Goal: Task Accomplishment & Management: Manage account settings

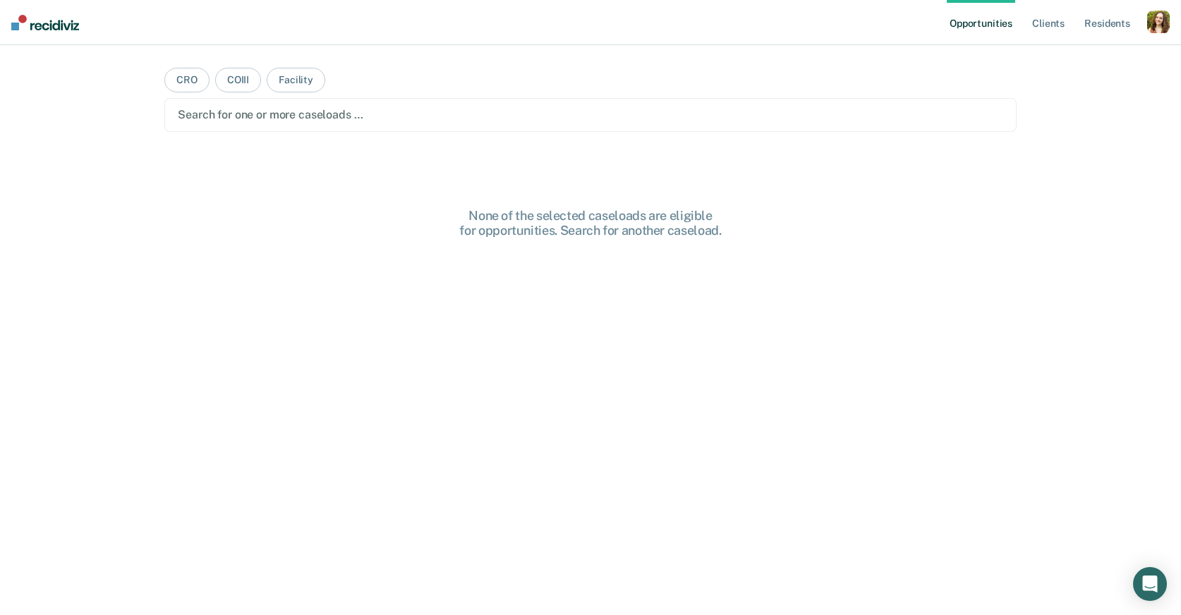
click at [1156, 29] on div "button" at bounding box center [1158, 22] width 23 height 23
click at [1056, 54] on link "Profile" at bounding box center [1102, 57] width 114 height 12
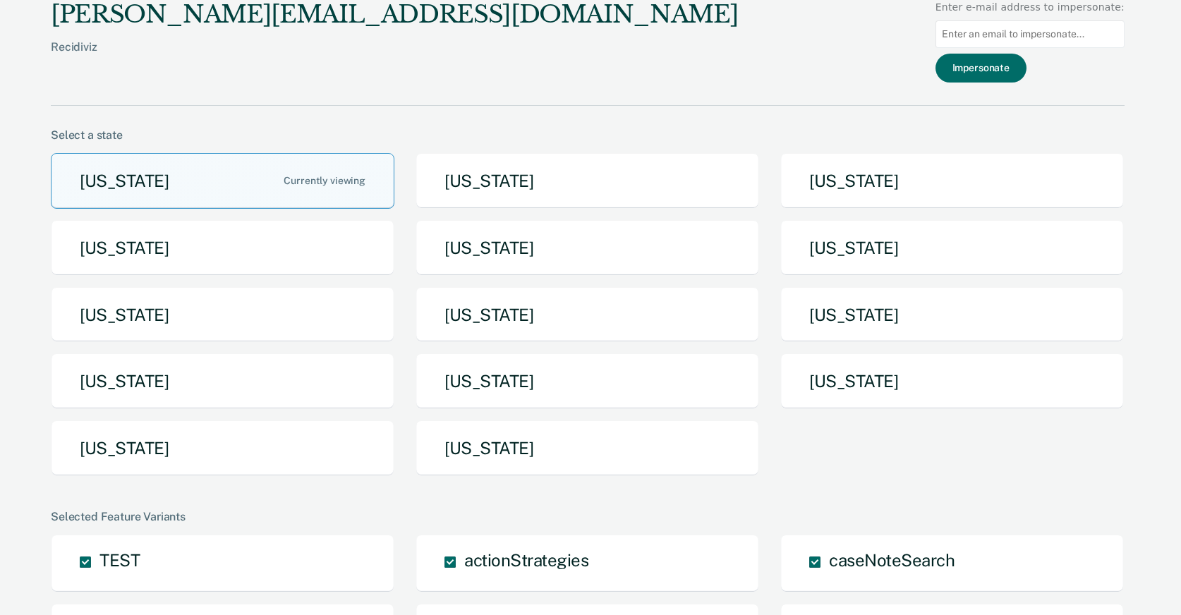
click at [638, 411] on div "[US_STATE] [US_STATE] [US_STATE] [US_STATE] [US_STATE] [US_STATE] [US_STATE] [U…" at bounding box center [588, 320] width 1074 height 334
click at [654, 379] on button "Pennsylvania" at bounding box center [587, 381] width 344 height 56
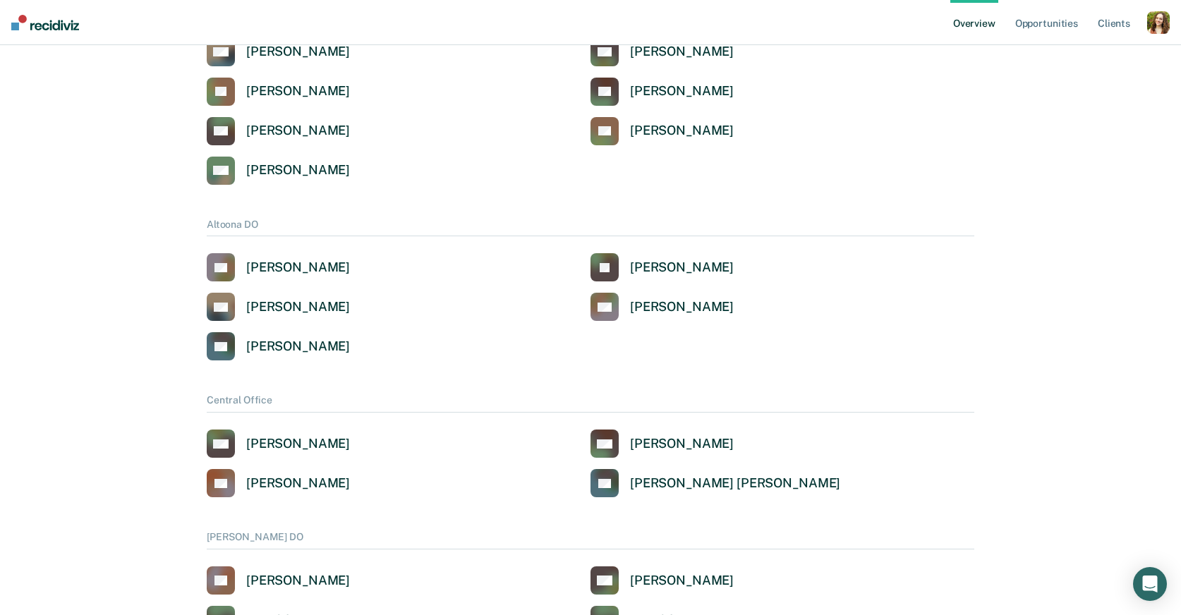
scroll to position [12, 0]
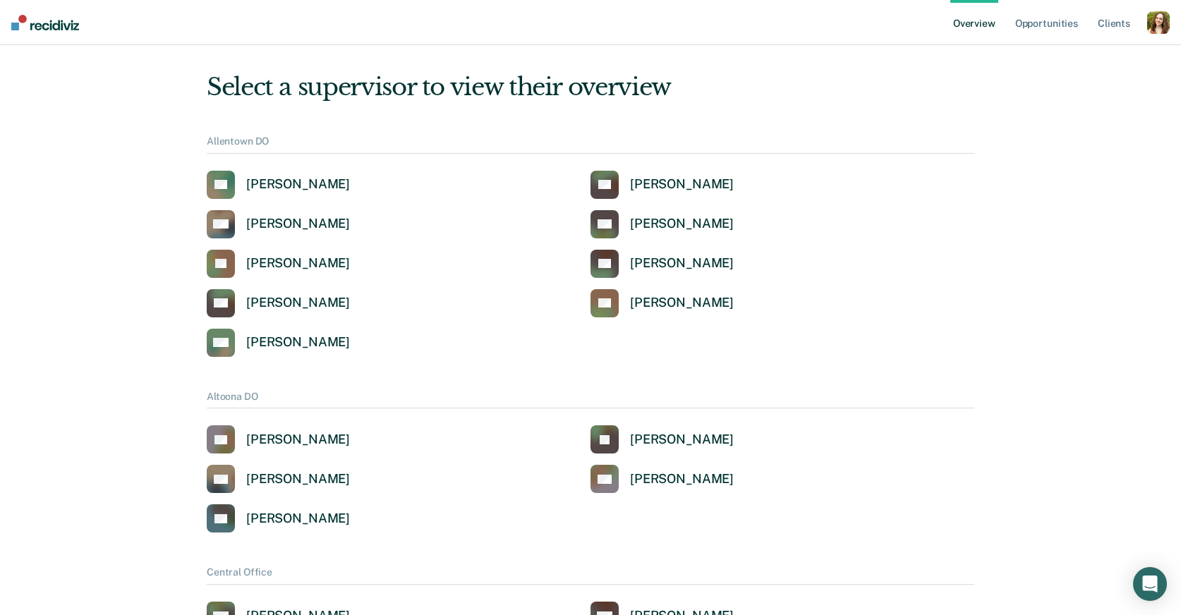
click at [1151, 27] on div "button" at bounding box center [1158, 22] width 23 height 23
click at [1063, 58] on link "Profile" at bounding box center [1102, 57] width 114 height 12
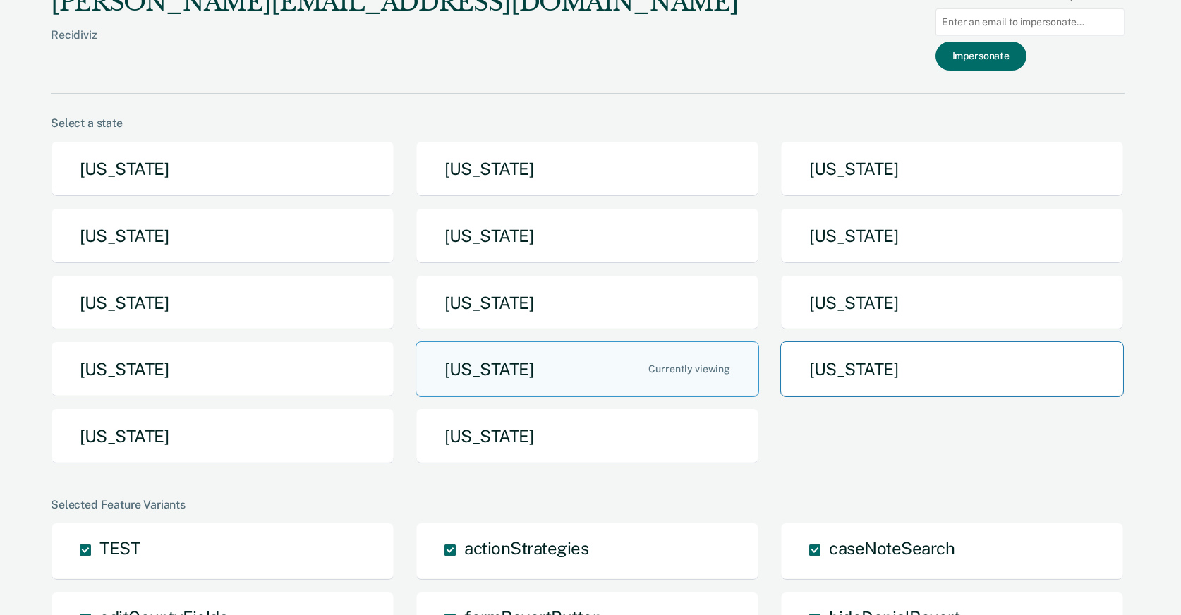
click at [871, 351] on button "Tennessee" at bounding box center [952, 369] width 344 height 56
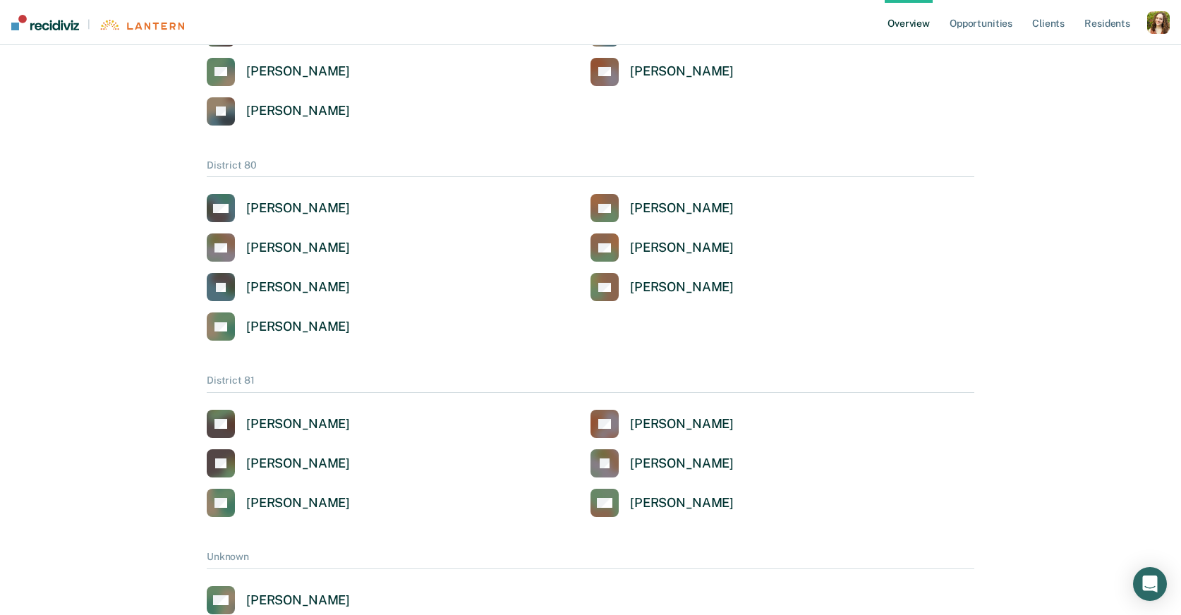
scroll to position [2998, 0]
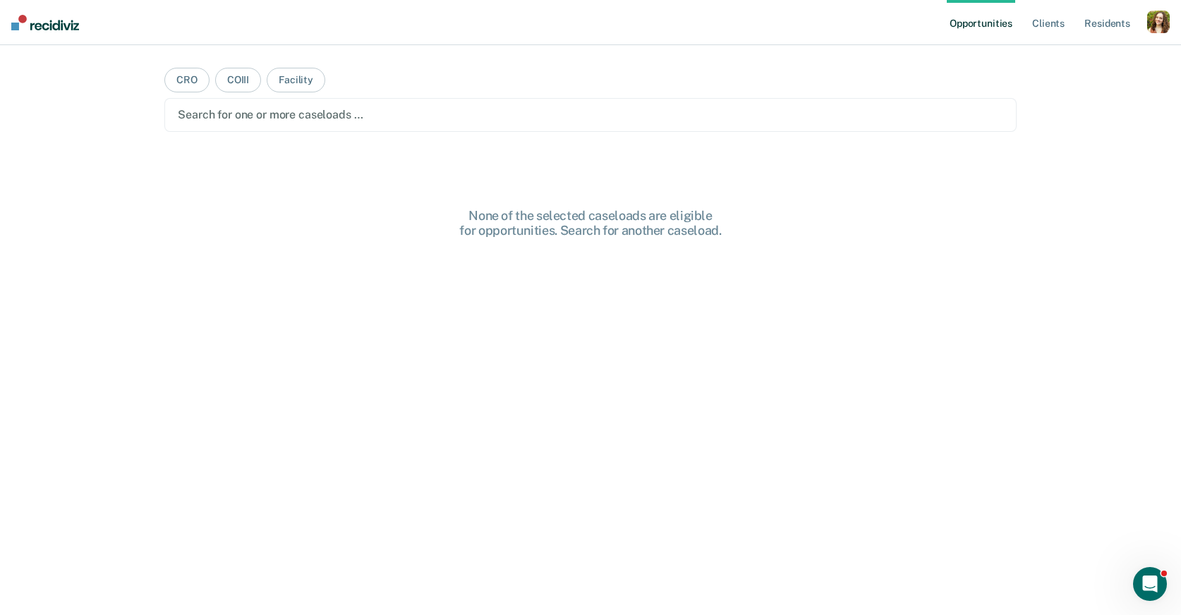
click at [1159, 21] on div "button" at bounding box center [1158, 22] width 23 height 23
click at [1120, 52] on link "Profile" at bounding box center [1102, 57] width 114 height 12
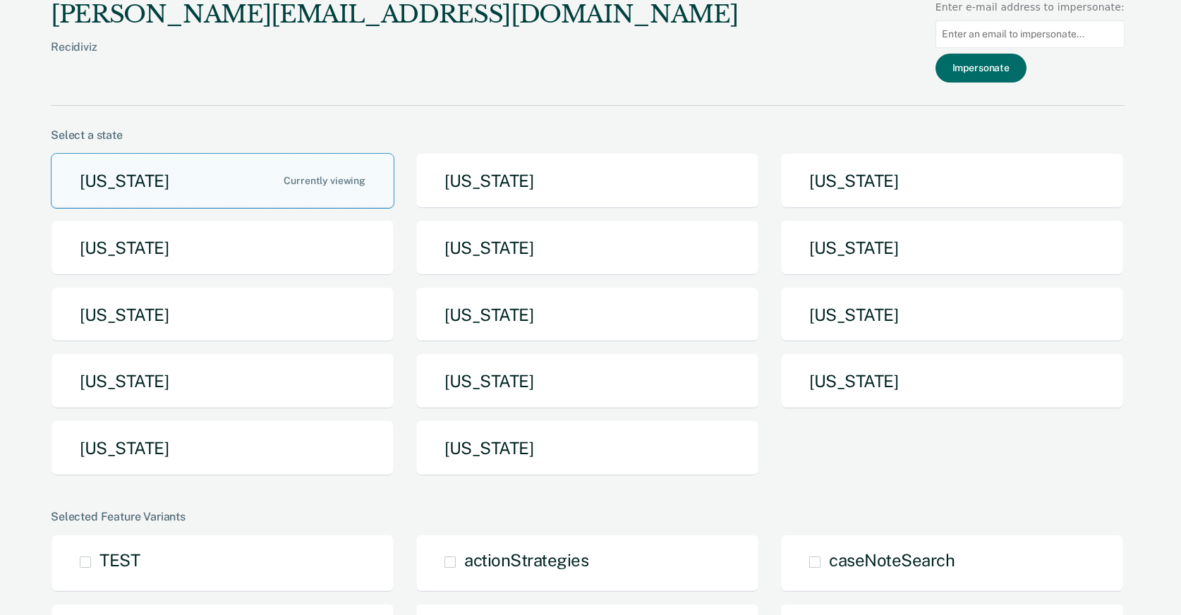
click at [1093, 35] on input at bounding box center [1029, 34] width 189 height 28
paste input "SELECT * FROM recidiviz-123.workflows_views.supervision_staff_record_materializ…"
drag, startPoint x: 1011, startPoint y: 36, endPoint x: 1112, endPoint y: 35, distance: 101.6
click at [1112, 35] on input "SELECT * FROM recidiviz-123.workflows_views.supervision_staff_record_materializ…" at bounding box center [1029, 34] width 189 height 28
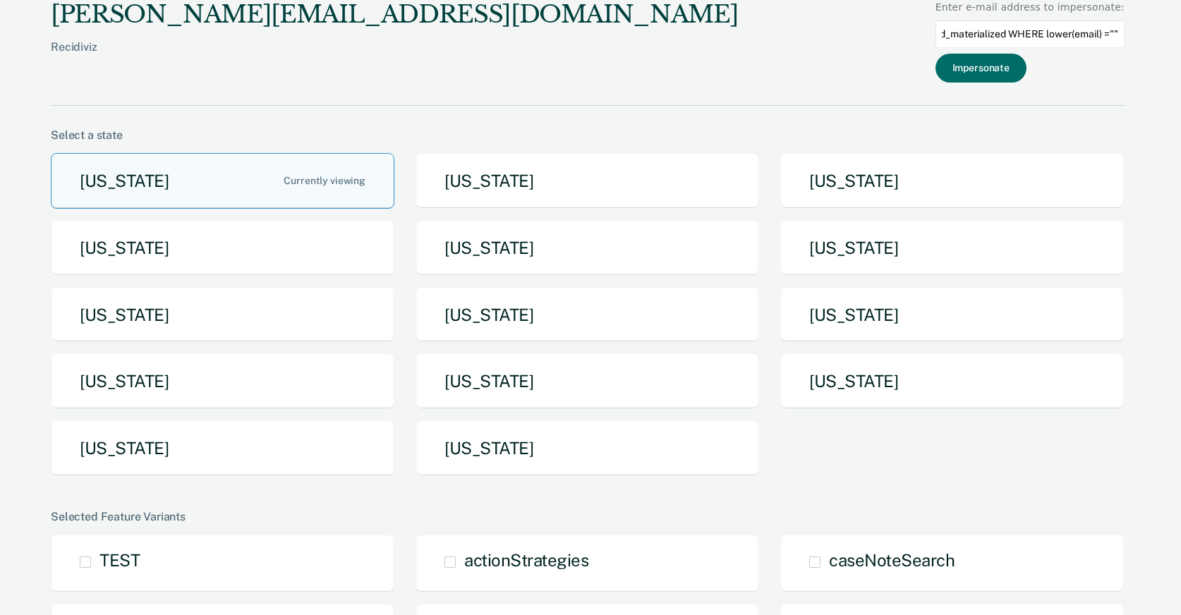
scroll to position [0, 344]
paste input "jglenn@idoc.idaho.gov"
type input "jglenn@idoc.idaho.gov"
click at [1007, 72] on button "Impersonate" at bounding box center [980, 68] width 91 height 29
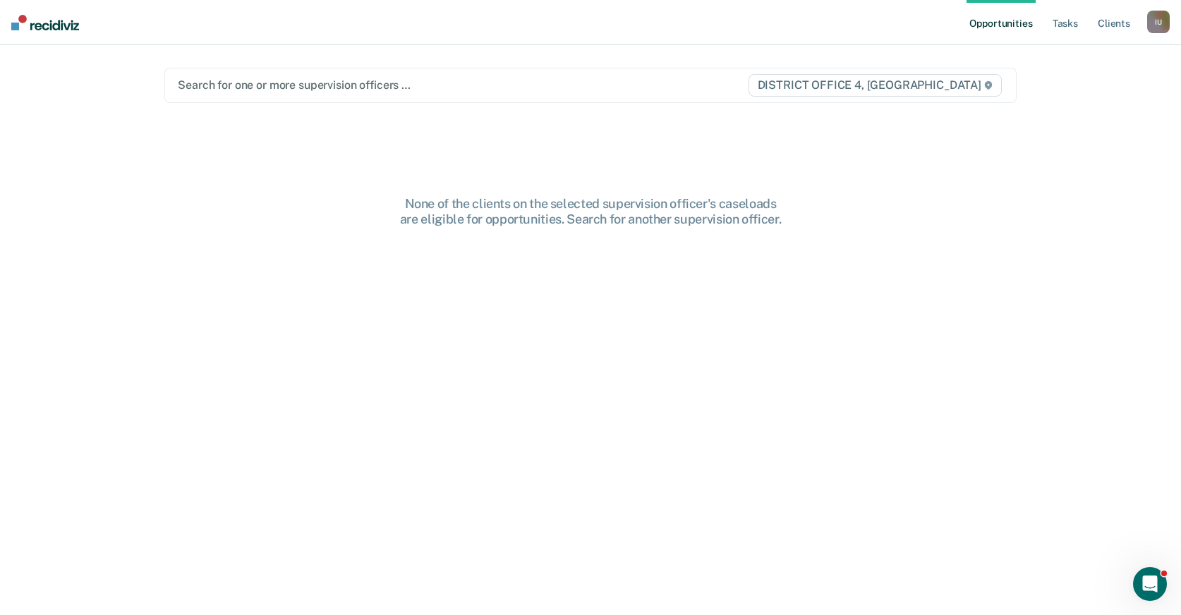
click at [637, 85] on div at bounding box center [462, 85] width 569 height 16
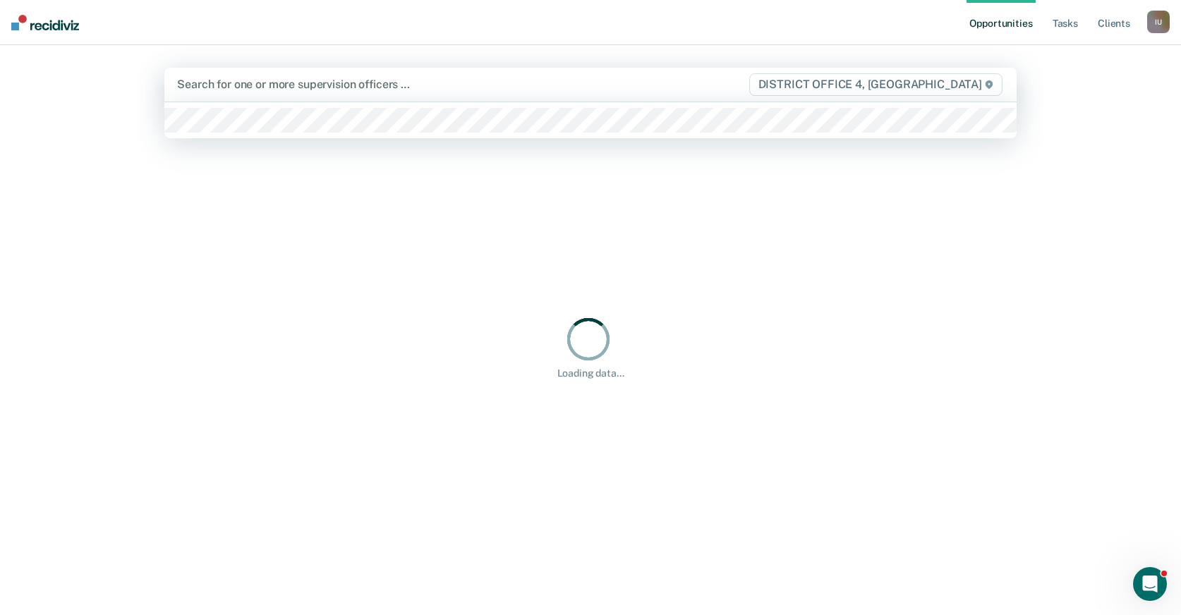
click at [610, 251] on div "Loading data..." at bounding box center [590, 347] width 852 height 457
